Goal: Transaction & Acquisition: Purchase product/service

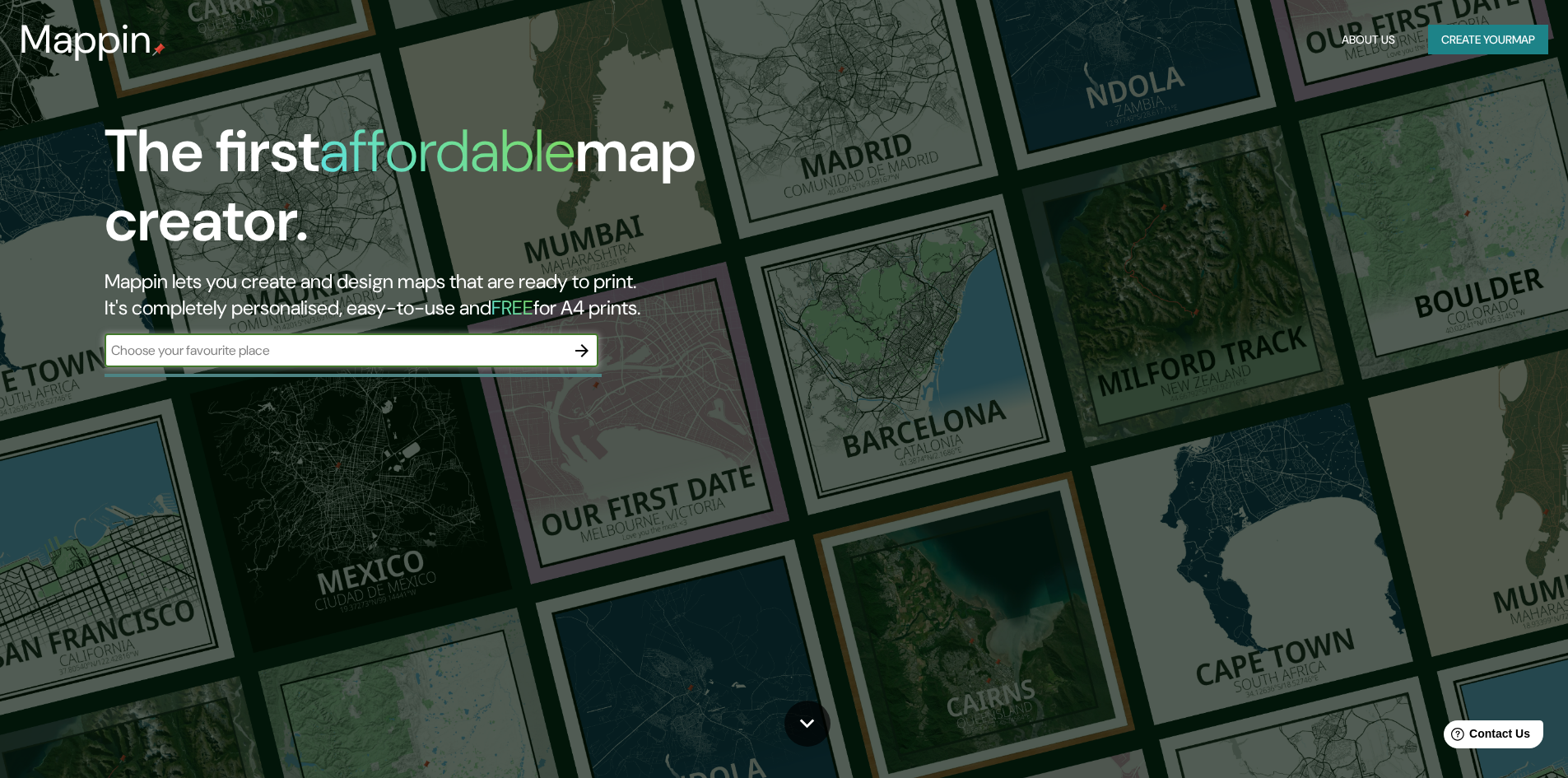
click at [426, 348] on input "text" at bounding box center [335, 350] width 461 height 19
type input "santa fe"
click at [584, 354] on icon "button" at bounding box center [582, 350] width 13 height 13
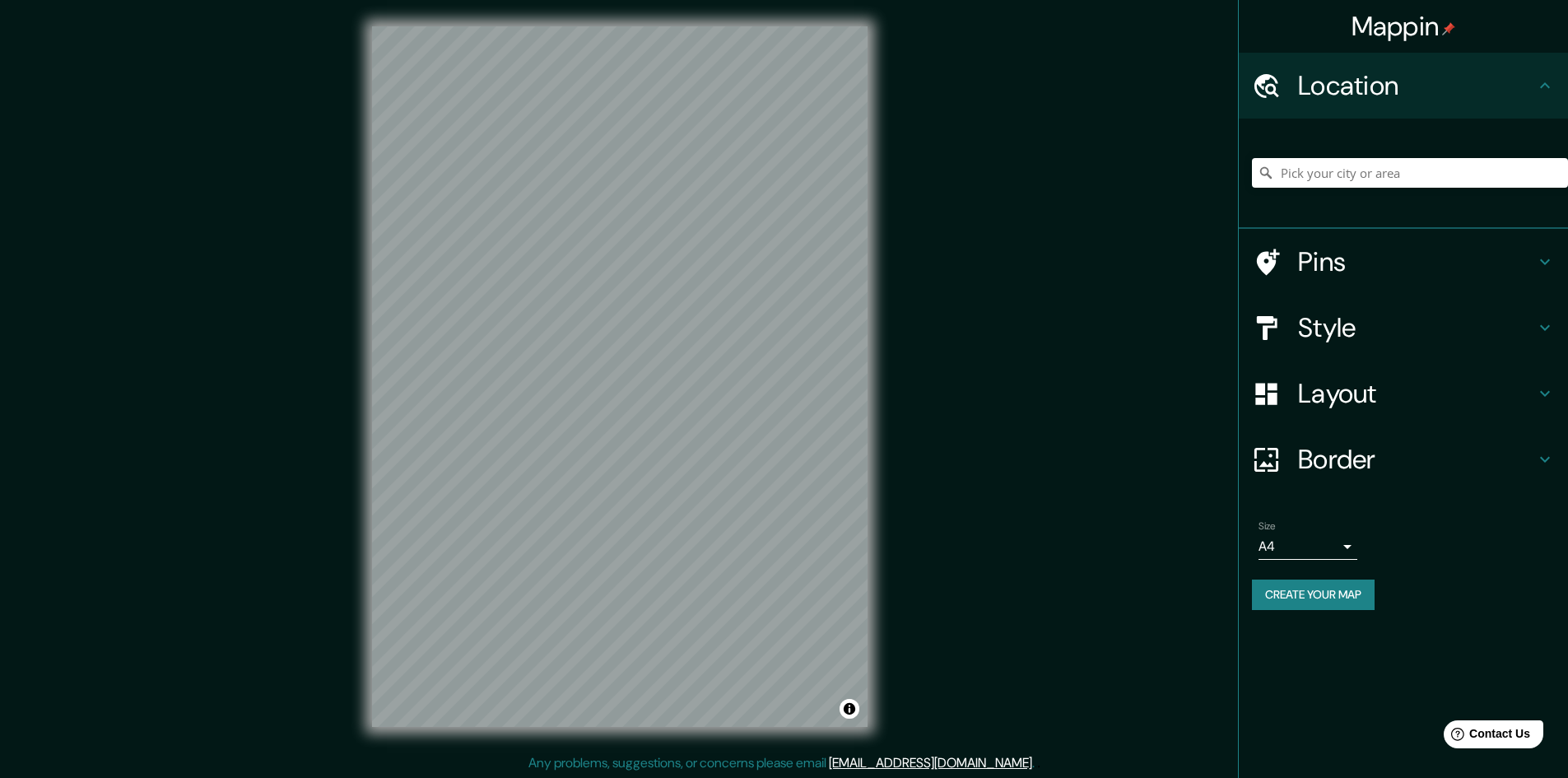
click at [1534, 81] on h4 "Location" at bounding box center [1416, 85] width 237 height 33
click at [1543, 87] on icon at bounding box center [1545, 85] width 19 height 19
click at [1416, 167] on input "Pick your city or area" at bounding box center [1410, 173] width 316 height 30
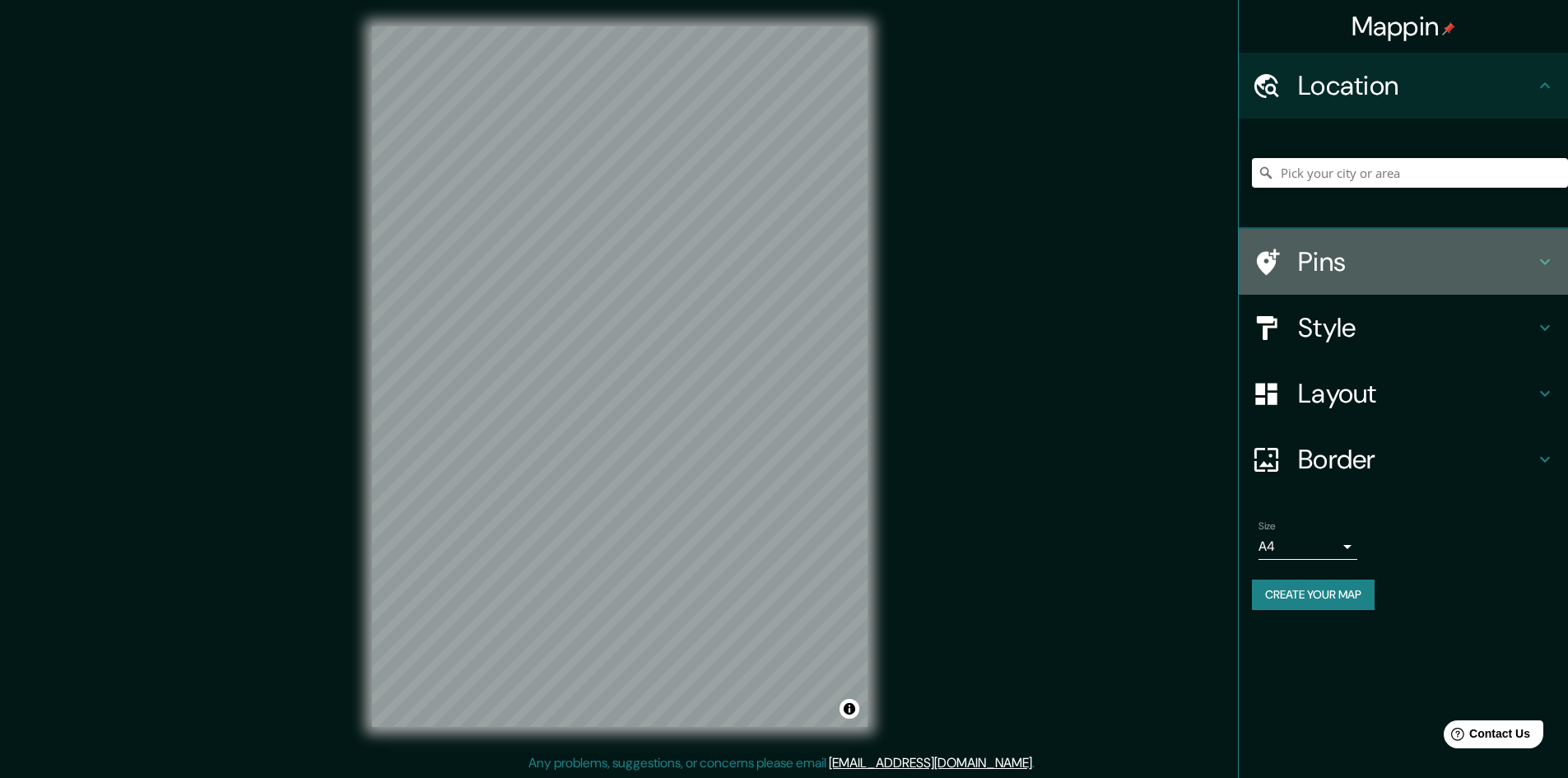
click at [1545, 256] on icon at bounding box center [1545, 262] width 19 height 19
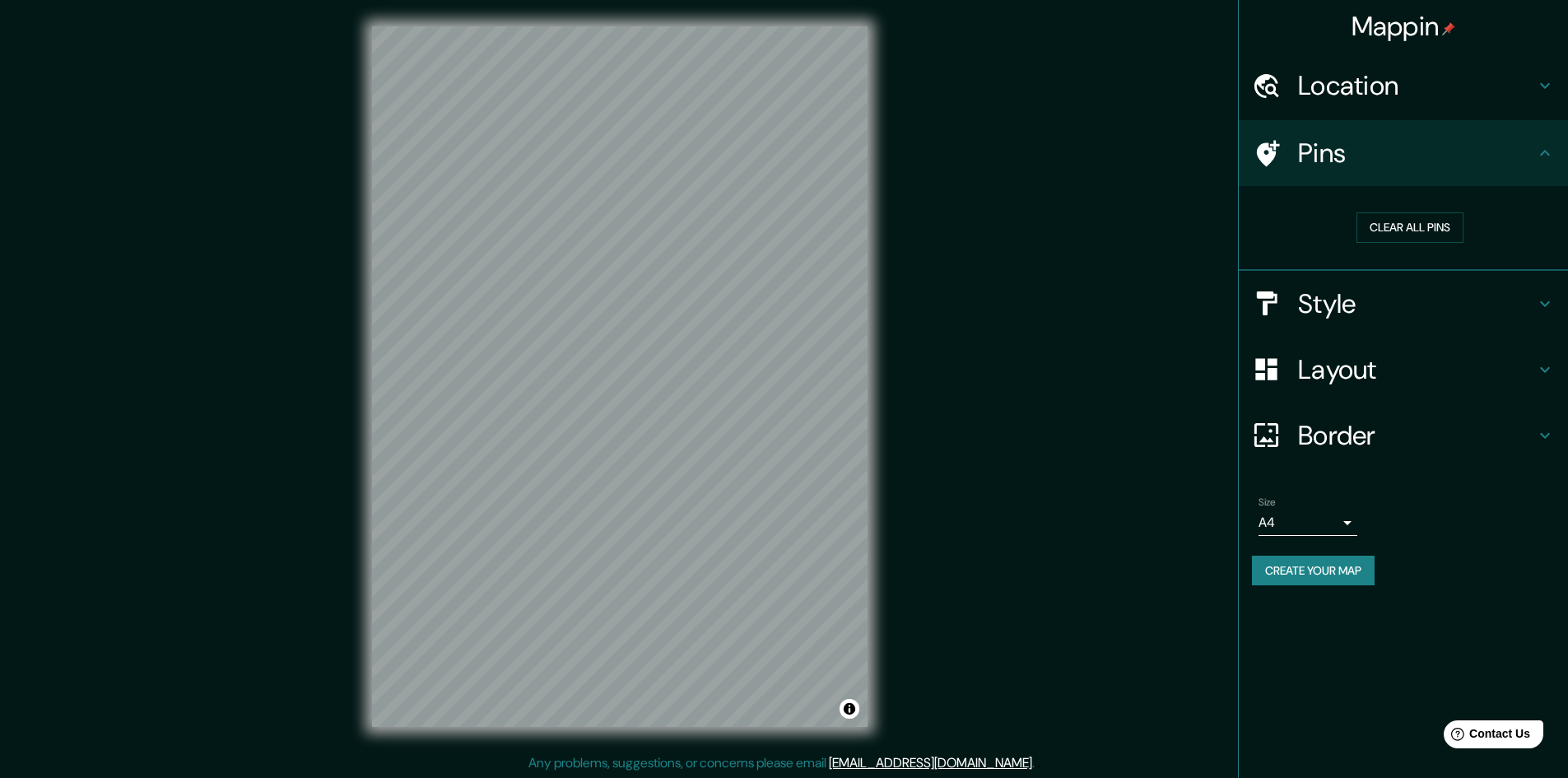
click at [1540, 169] on div "Pins" at bounding box center [1404, 152] width 330 height 66
click at [1549, 299] on icon at bounding box center [1545, 303] width 19 height 19
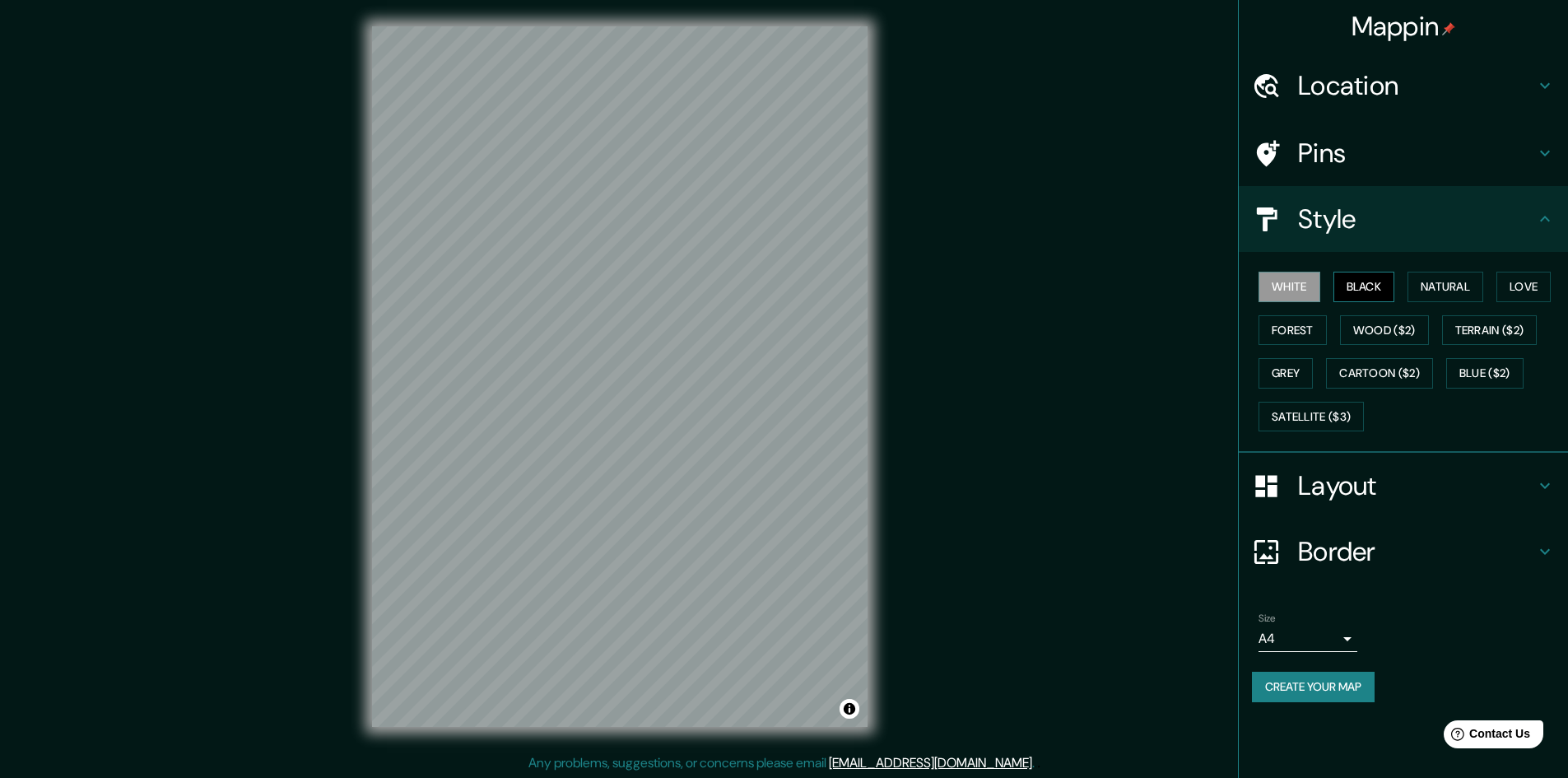
click at [1377, 291] on button "Black" at bounding box center [1364, 286] width 62 height 31
click at [1460, 286] on button "Natural" at bounding box center [1445, 286] width 76 height 31
click at [1520, 293] on button "Love" at bounding box center [1524, 286] width 55 height 31
click at [1289, 331] on button "Forest" at bounding box center [1293, 330] width 69 height 31
click at [1370, 328] on button "Wood ($2)" at bounding box center [1385, 330] width 89 height 31
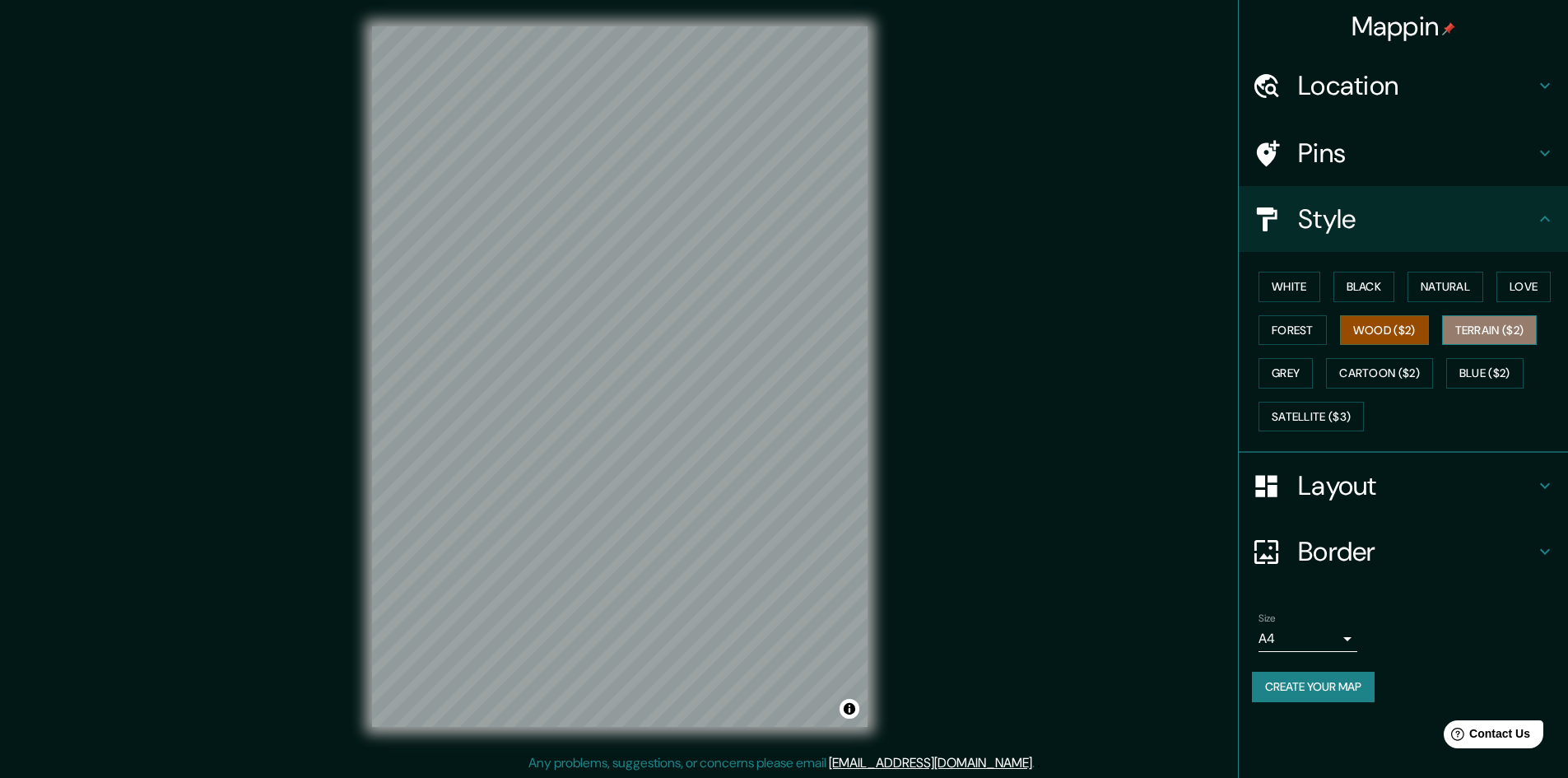
click at [1498, 334] on button "Terrain ($2)" at bounding box center [1490, 330] width 95 height 31
drag, startPoint x: 1302, startPoint y: 371, endPoint x: 1334, endPoint y: 372, distance: 32.0
click at [1302, 372] on button "Grey" at bounding box center [1286, 373] width 55 height 31
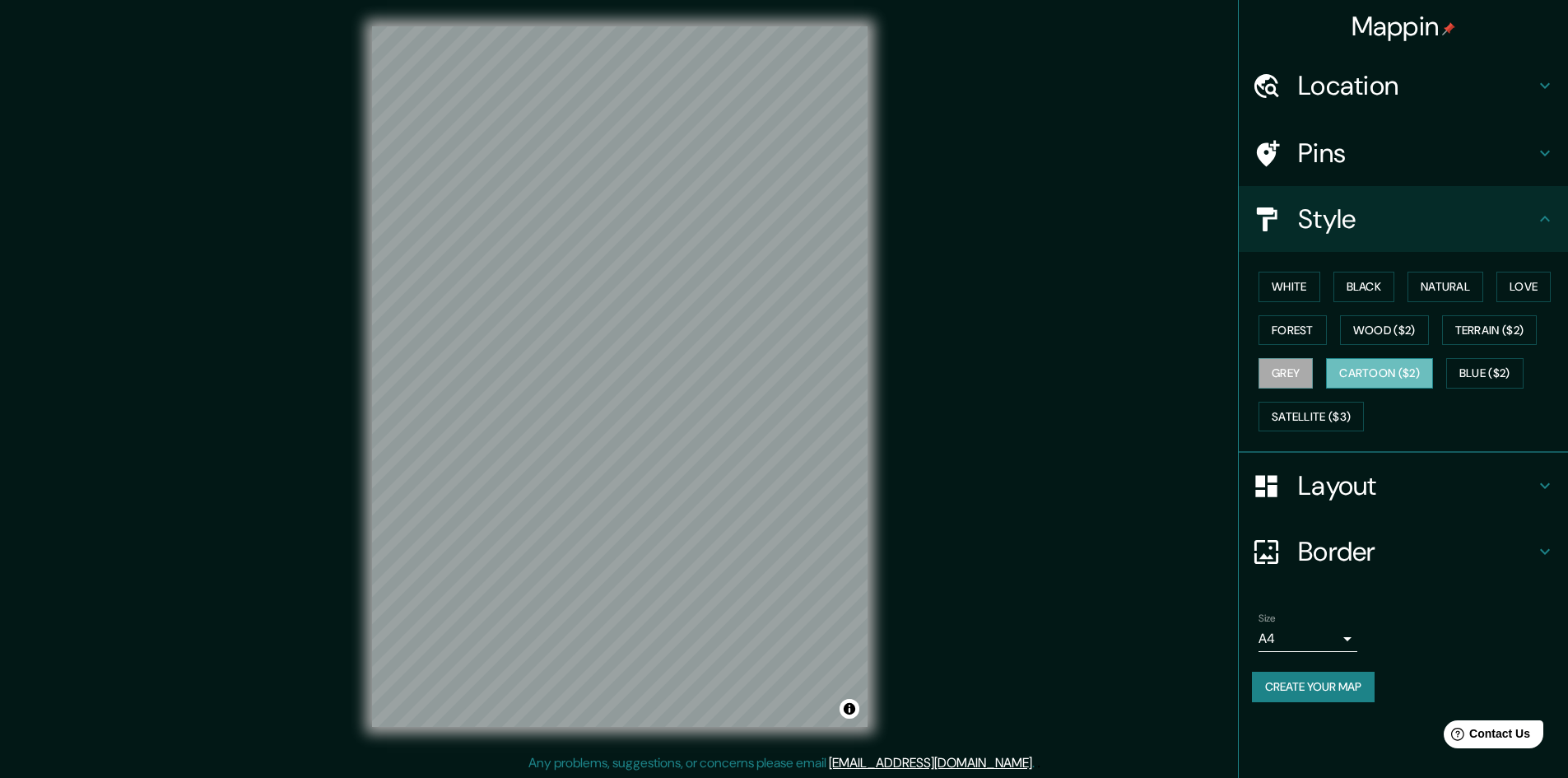
click at [1401, 373] on button "Cartoon ($2)" at bounding box center [1379, 373] width 107 height 31
click at [1504, 371] on button "Blue ($2)" at bounding box center [1485, 373] width 78 height 31
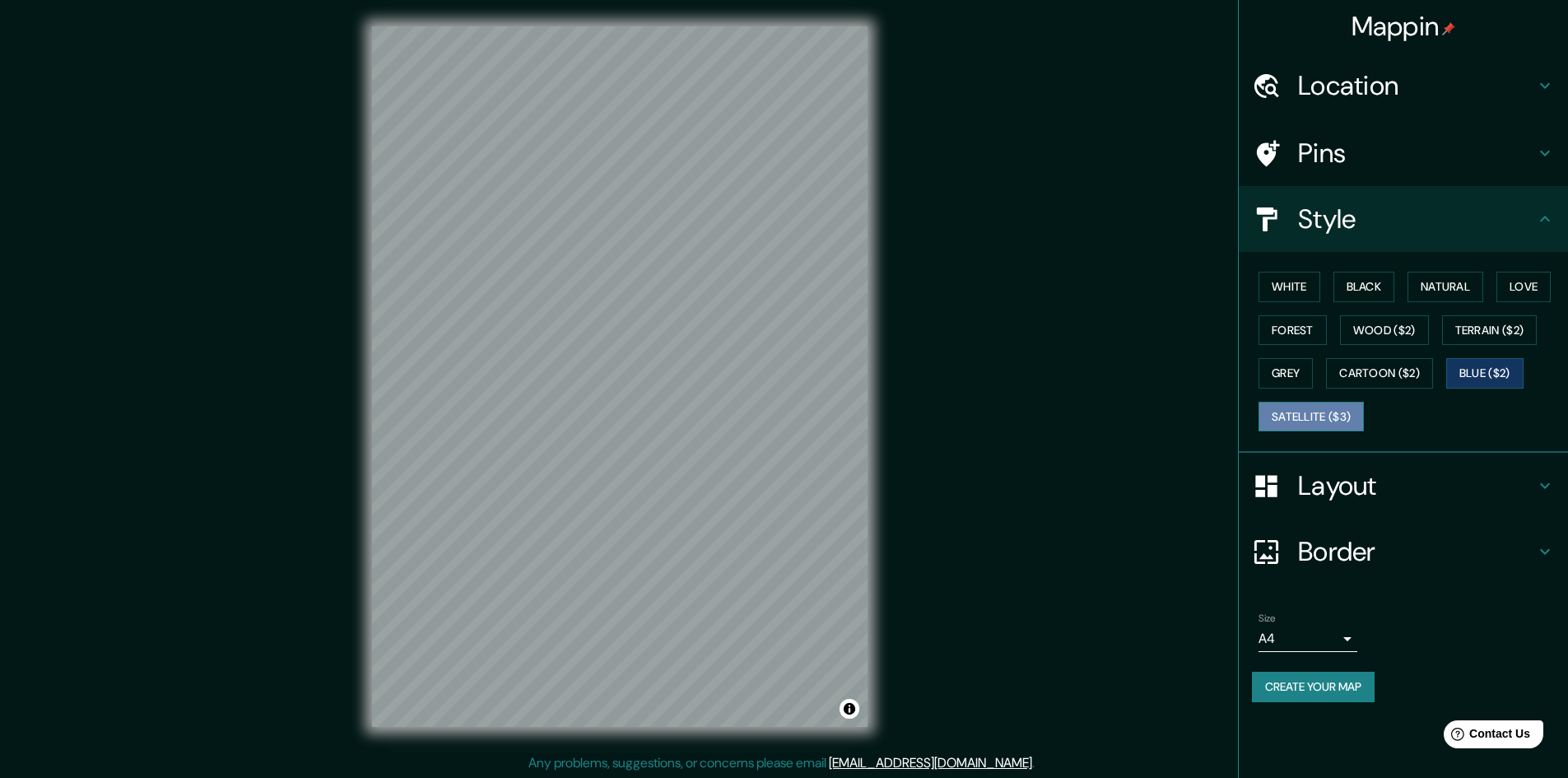
click at [1326, 411] on button "Satellite ($3)" at bounding box center [1312, 417] width 106 height 31
click at [1294, 287] on button "White" at bounding box center [1289, 286] width 62 height 31
